Goal: Browse casually

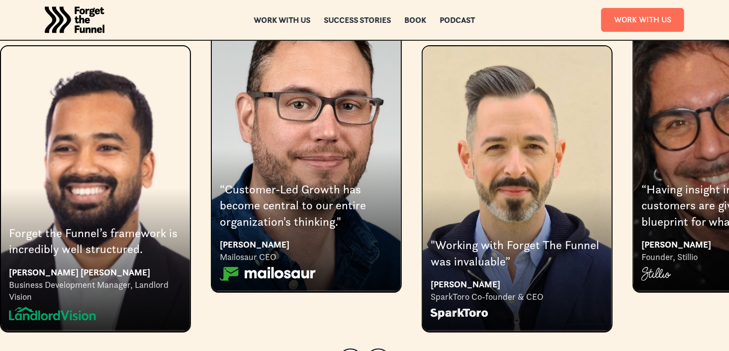
scroll to position [1845, 0]
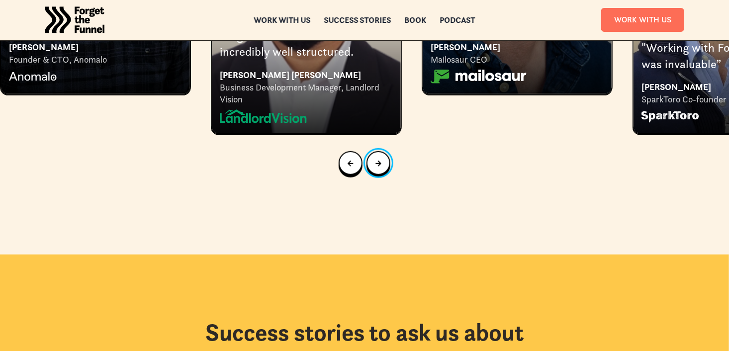
scroll to position [2042, 0]
click at [382, 151] on link "Go to first slide" at bounding box center [378, 163] width 24 height 24
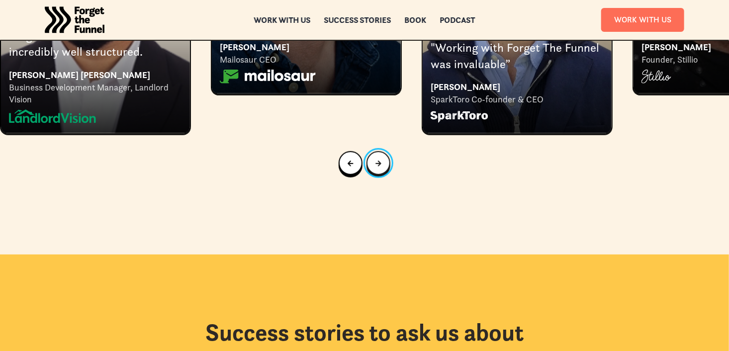
click at [382, 151] on link "Next slide" at bounding box center [378, 163] width 24 height 24
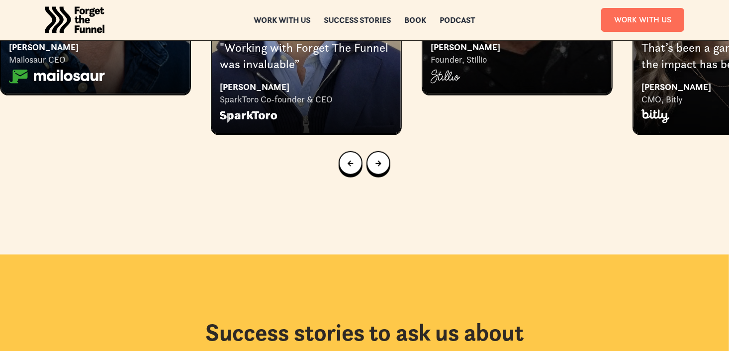
click at [455, 158] on div at bounding box center [364, 163] width 729 height 56
click at [378, 161] on icon "Next slide" at bounding box center [377, 163] width 5 height 5
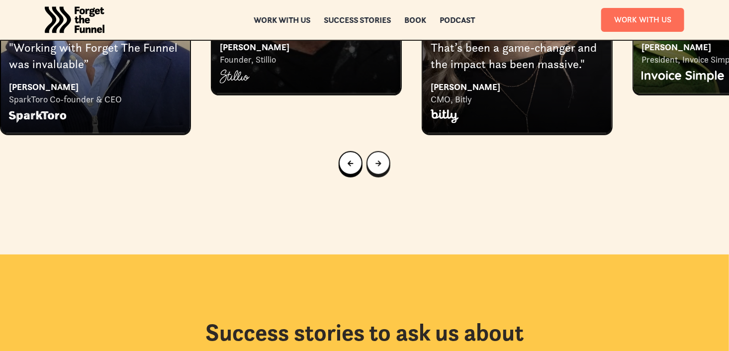
click at [378, 161] on icon "Next slide" at bounding box center [377, 163] width 5 height 5
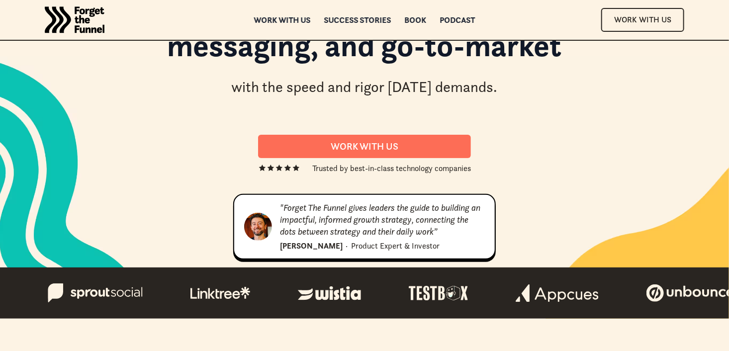
scroll to position [0, 0]
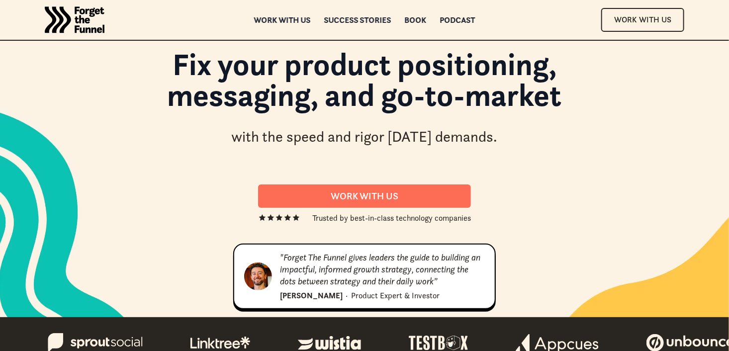
click at [321, 275] on div ""Forget The Funnel gives leaders the guide to building an impactful, informed g…" at bounding box center [382, 270] width 205 height 36
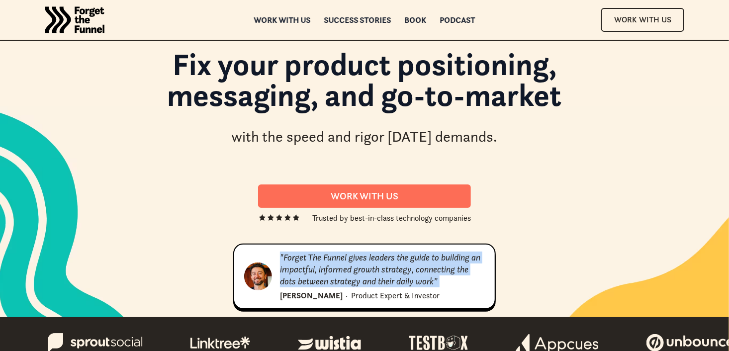
click at [321, 275] on div ""Forget The Funnel gives leaders the guide to building an impactful, informed g…" at bounding box center [382, 270] width 205 height 36
click at [321, 274] on div ""Forget The Funnel gives leaders the guide to building an impactful, informed g…" at bounding box center [382, 270] width 205 height 36
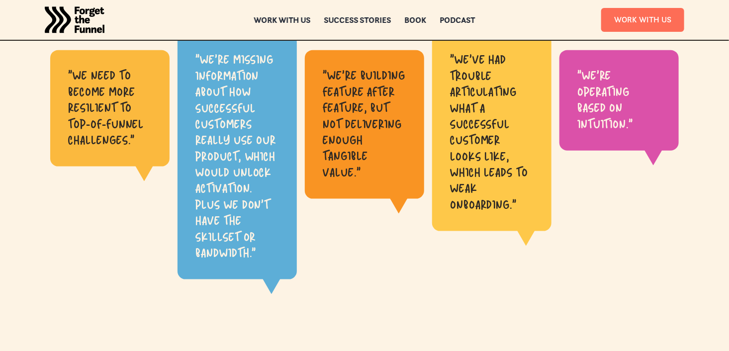
scroll to position [521, 0]
click at [351, 268] on div ""We need to become more resilient to top-of-funnel challenges." "We're missing …" at bounding box center [364, 165] width 689 height 263
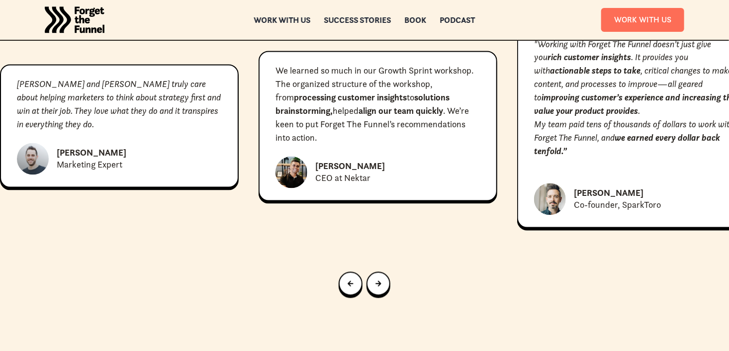
scroll to position [4537, 0]
